Goal: Information Seeking & Learning: Learn about a topic

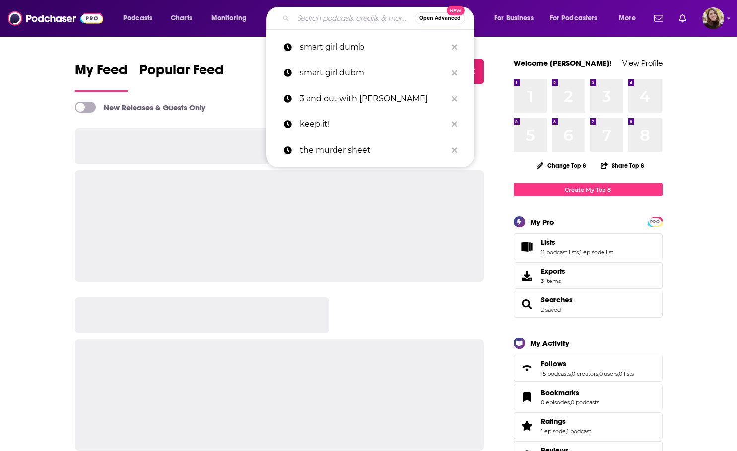
click at [326, 21] on input "Search podcasts, credits, & more..." at bounding box center [354, 18] width 122 height 16
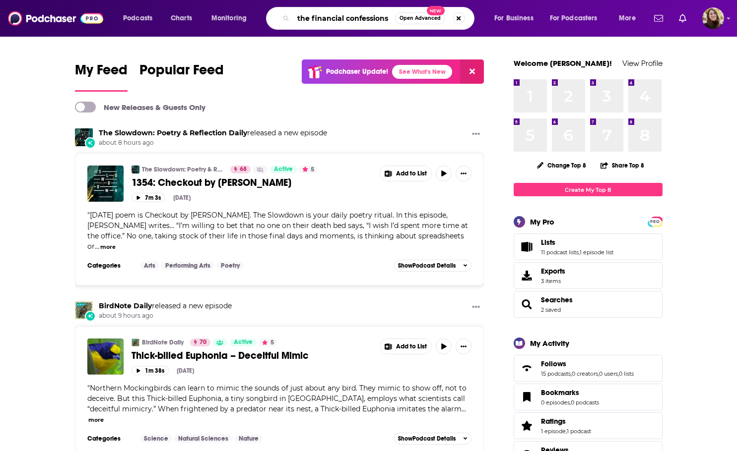
type input "the financial confessions"
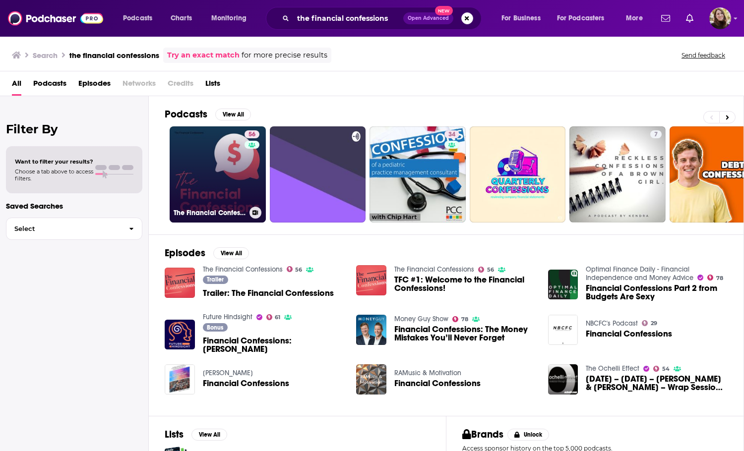
click at [218, 176] on link "56 The Financial Confessions" at bounding box center [218, 175] width 96 height 96
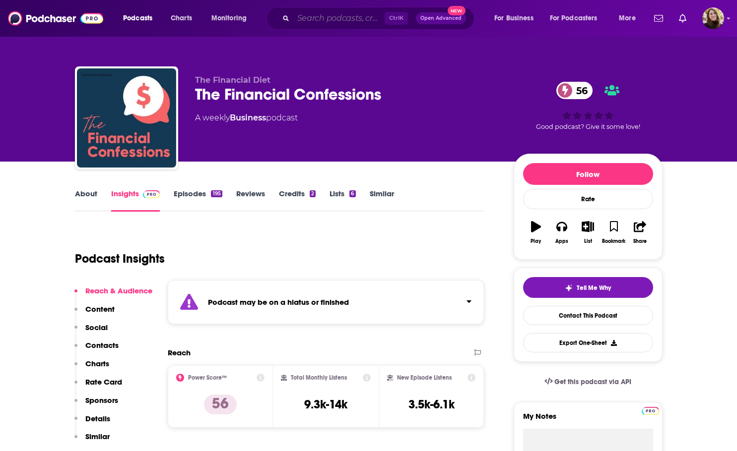
click at [327, 19] on input "Search podcasts, credits, & more..." at bounding box center [338, 18] width 91 height 16
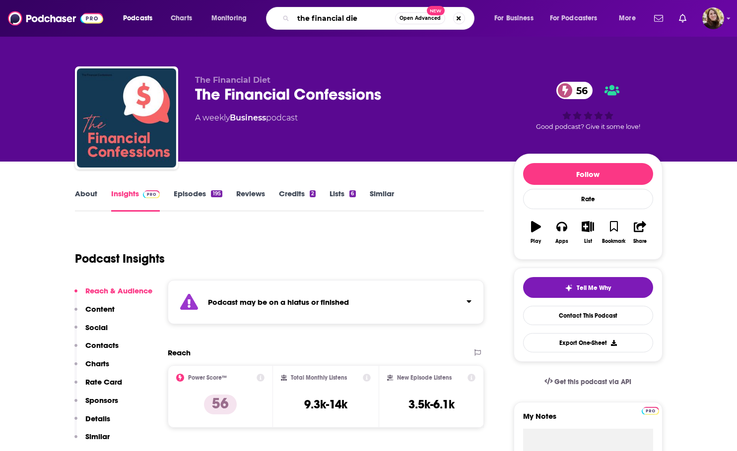
type input "the financial diet"
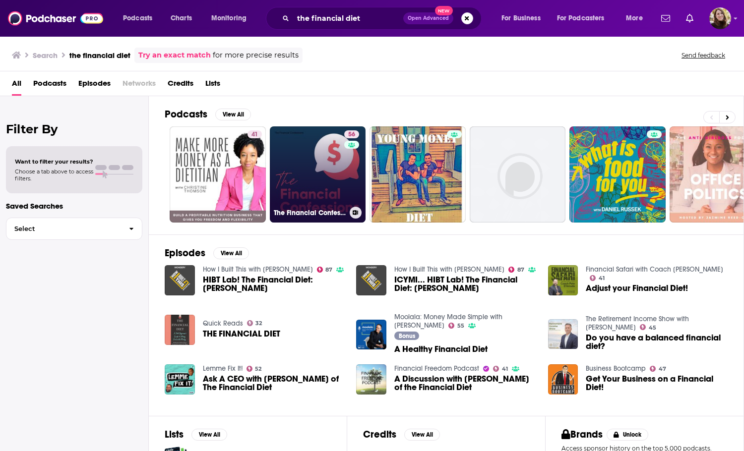
click at [317, 203] on link "56 The Financial Confessions" at bounding box center [318, 175] width 96 height 96
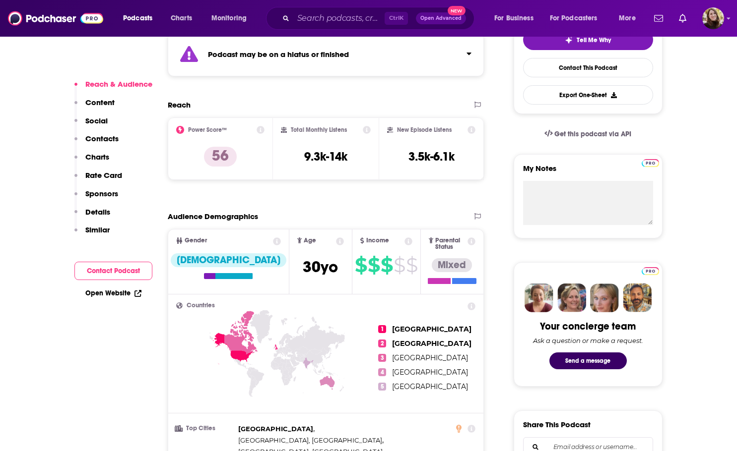
scroll to position [298, 0]
